Goal: Find specific page/section: Find specific page/section

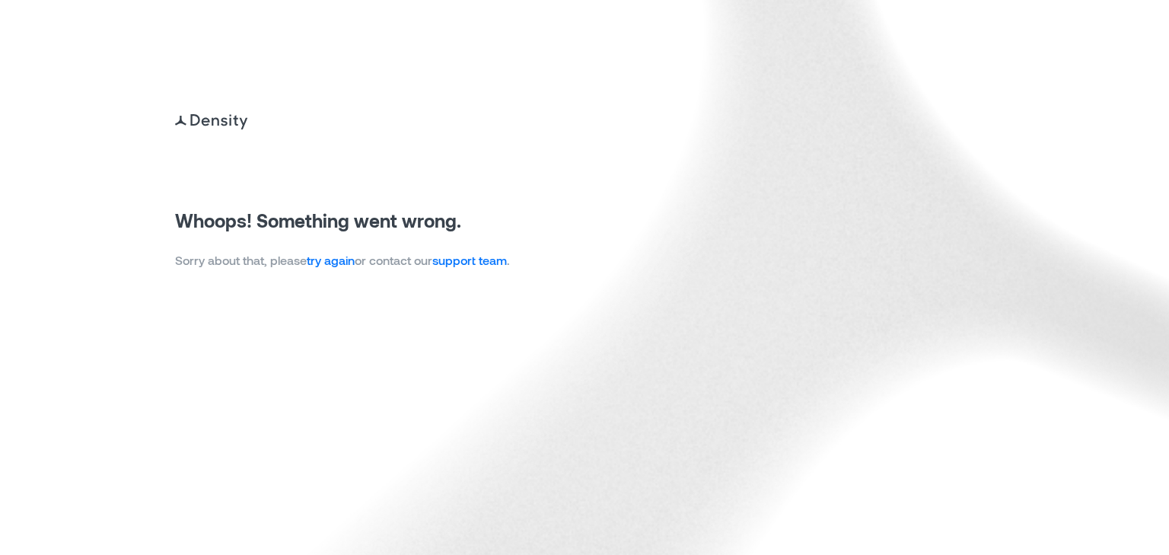
click at [334, 259] on link "try again" at bounding box center [331, 260] width 48 height 14
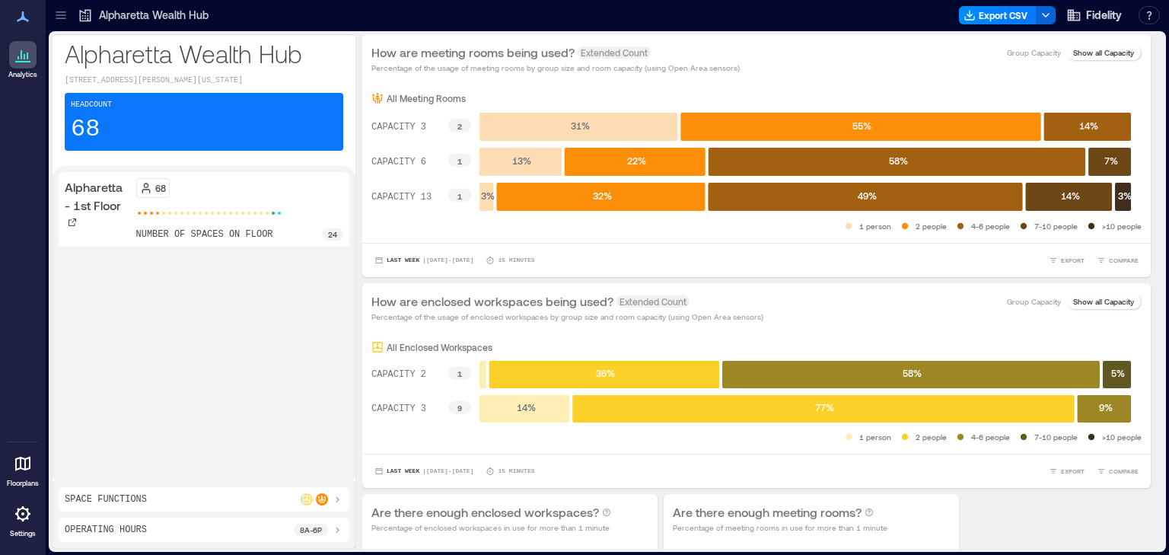
click at [62, 17] on icon at bounding box center [60, 15] width 15 height 15
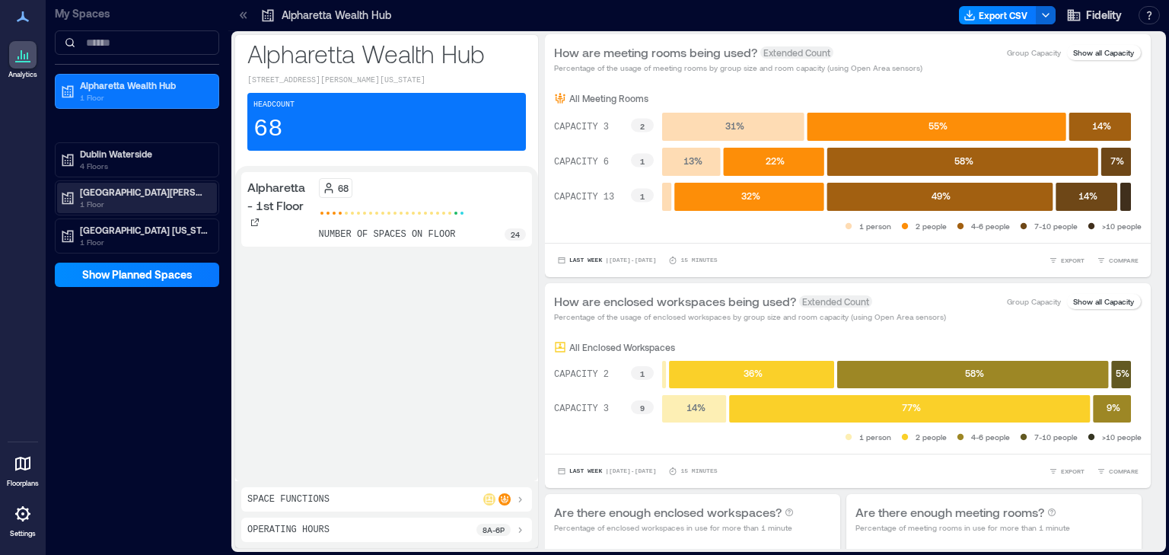
click at [105, 199] on p "1 Floor" at bounding box center [144, 204] width 128 height 12
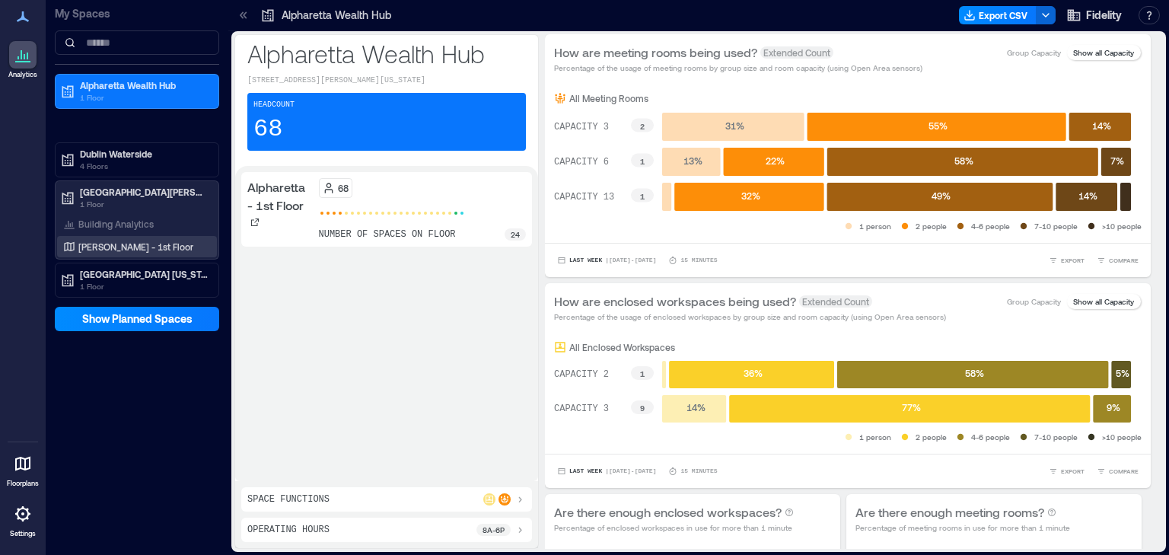
click at [115, 244] on p "[PERSON_NAME] - 1st Floor" at bounding box center [135, 247] width 115 height 12
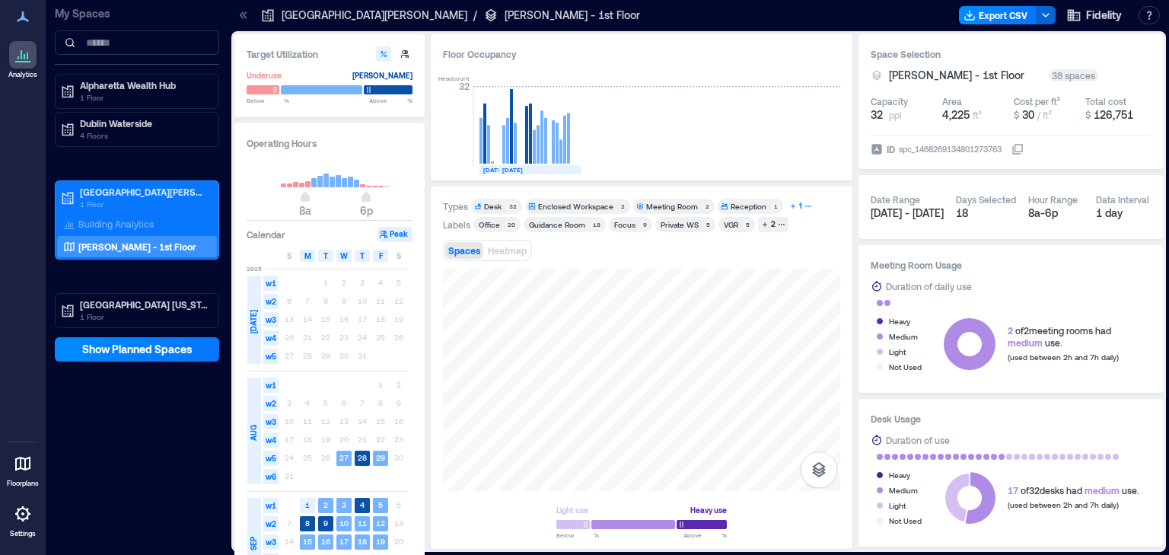
click at [797, 208] on div "1" at bounding box center [801, 206] width 8 height 14
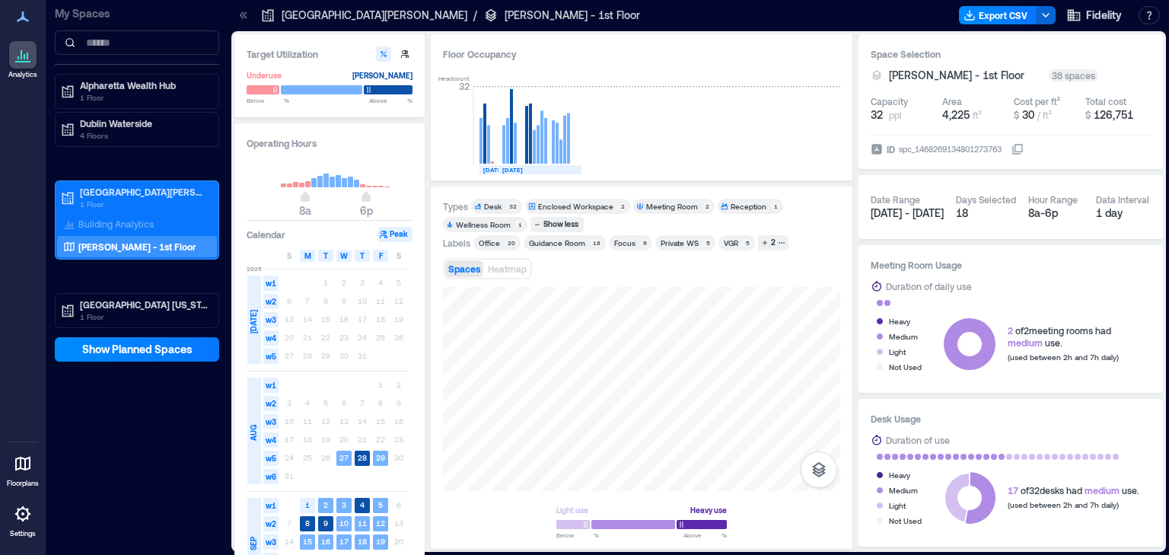
click at [678, 238] on div "Private WS" at bounding box center [680, 243] width 38 height 11
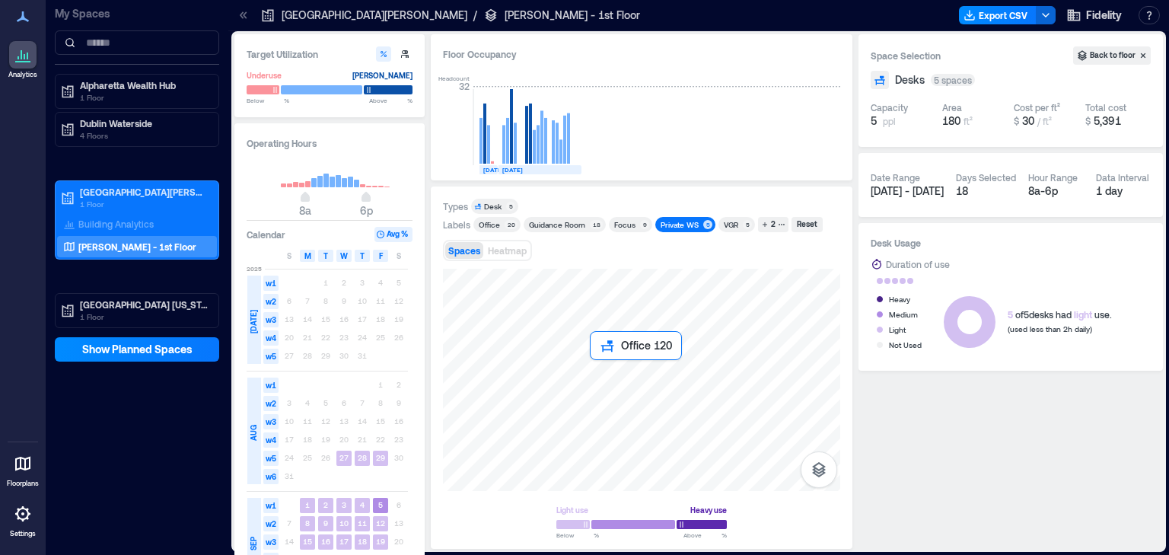
click at [601, 369] on div at bounding box center [641, 380] width 397 height 222
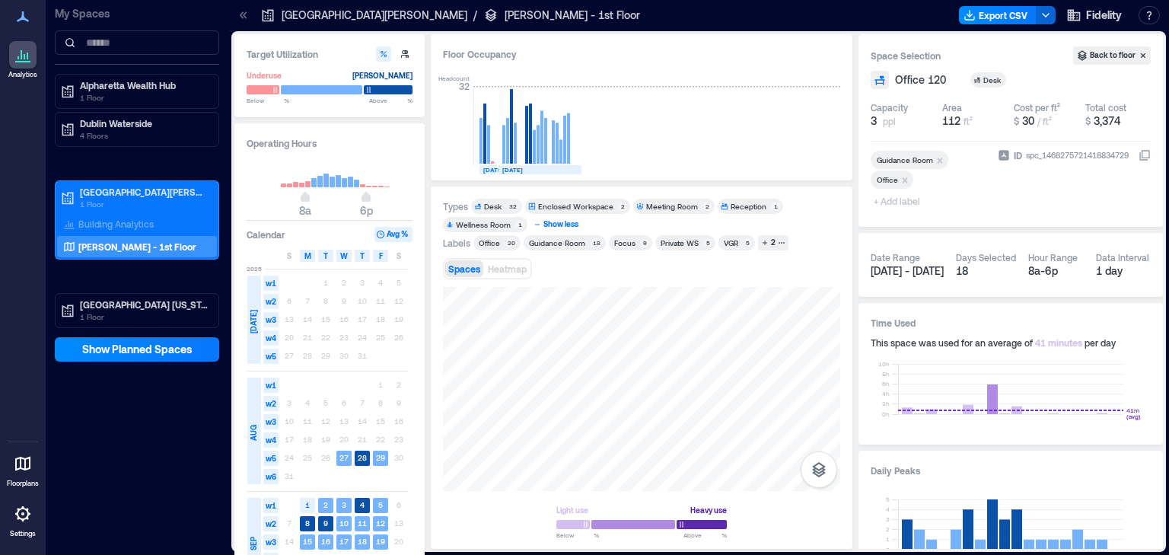
click at [557, 227] on div "Show less" at bounding box center [561, 225] width 40 height 14
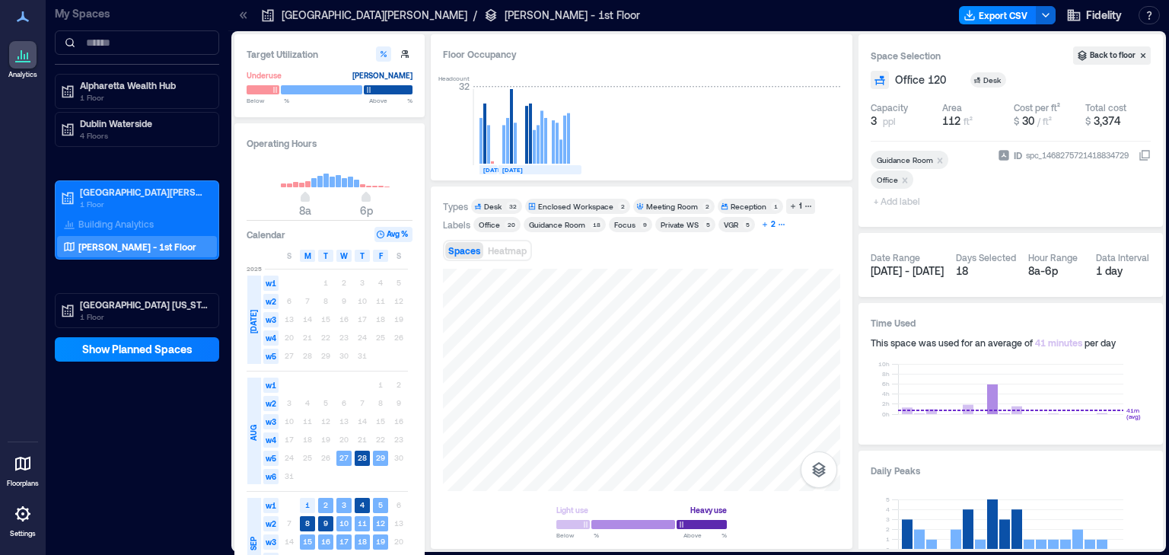
click at [774, 222] on div "2" at bounding box center [773, 225] width 9 height 14
click at [807, 204] on icon "button" at bounding box center [809, 207] width 8 height 8
